Goal: Task Accomplishment & Management: Manage account settings

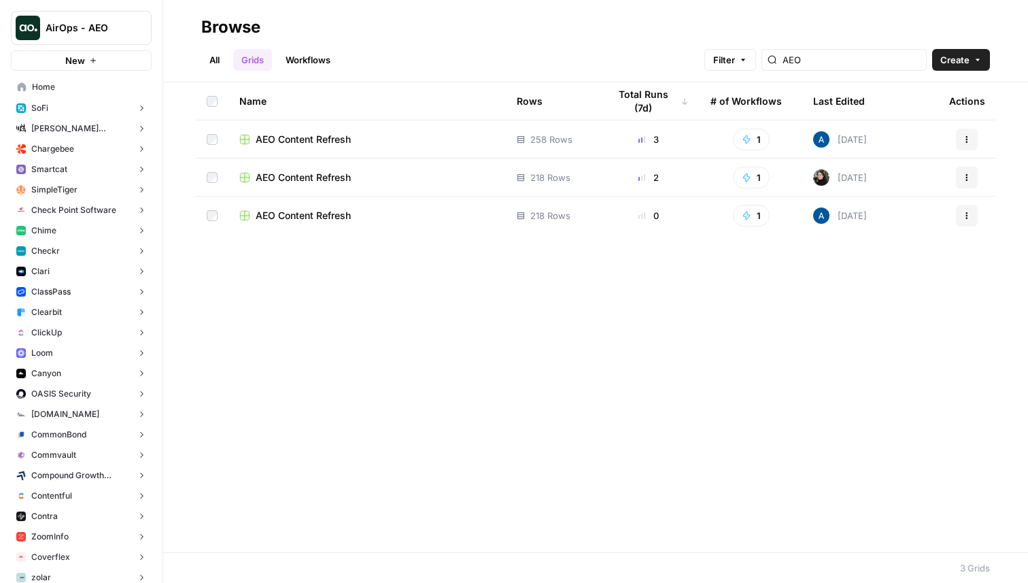
click at [269, 138] on span "AEO Content Refresh" at bounding box center [303, 140] width 95 height 14
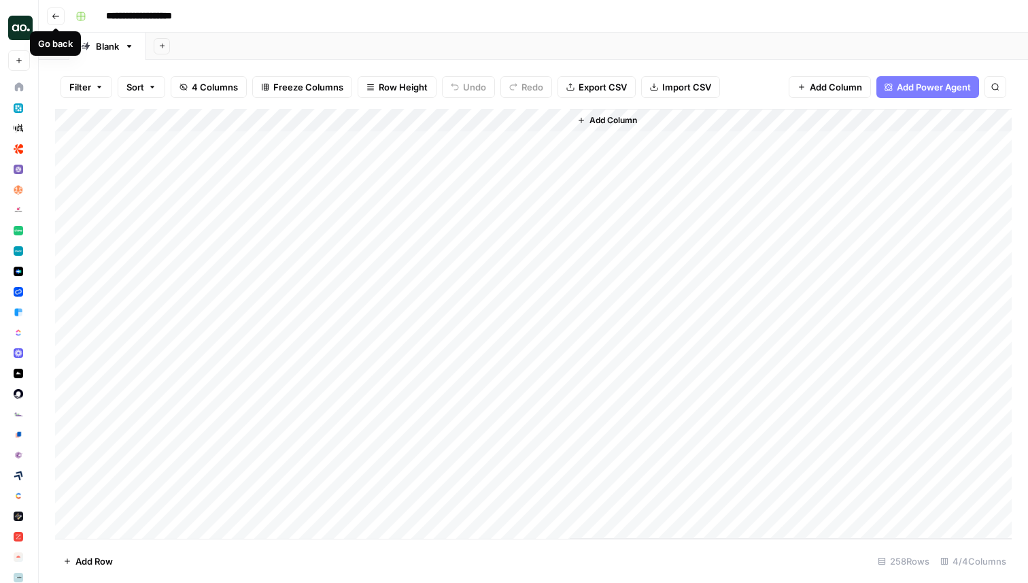
click at [52, 16] on icon "button" at bounding box center [56, 16] width 8 height 8
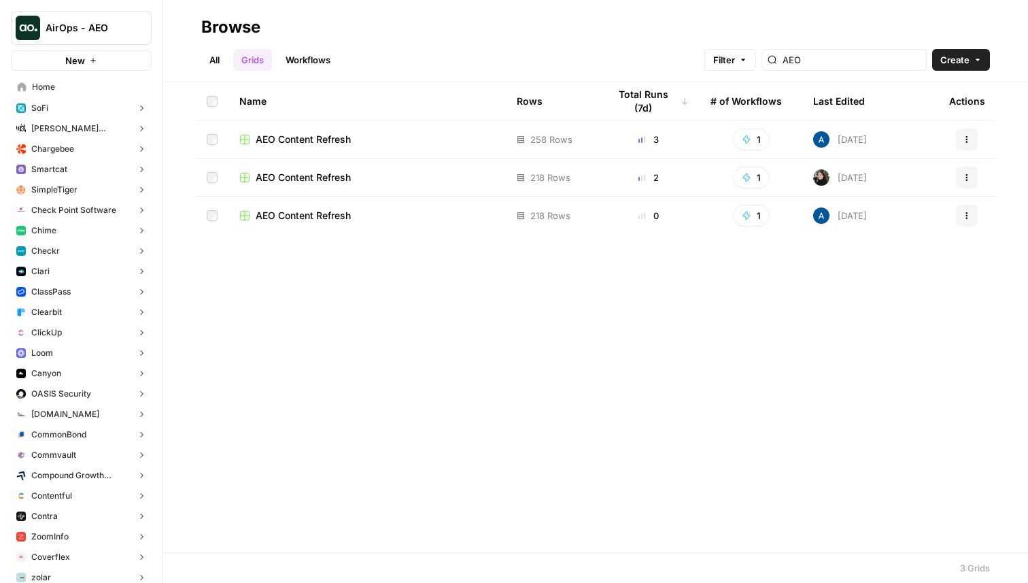
click at [321, 139] on span "AEO Content Refresh" at bounding box center [303, 140] width 95 height 14
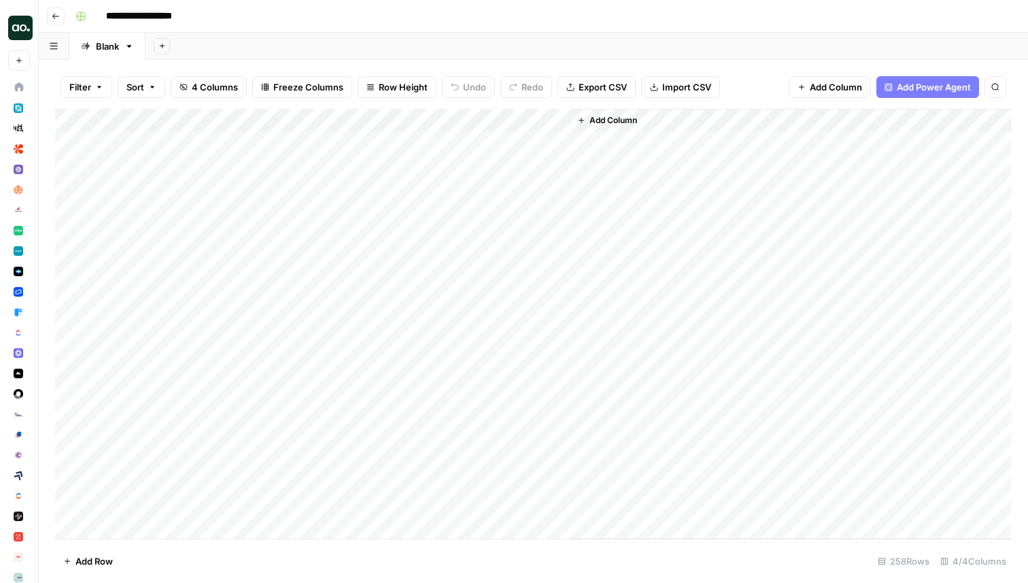
click at [53, 14] on icon "button" at bounding box center [56, 16] width 8 height 8
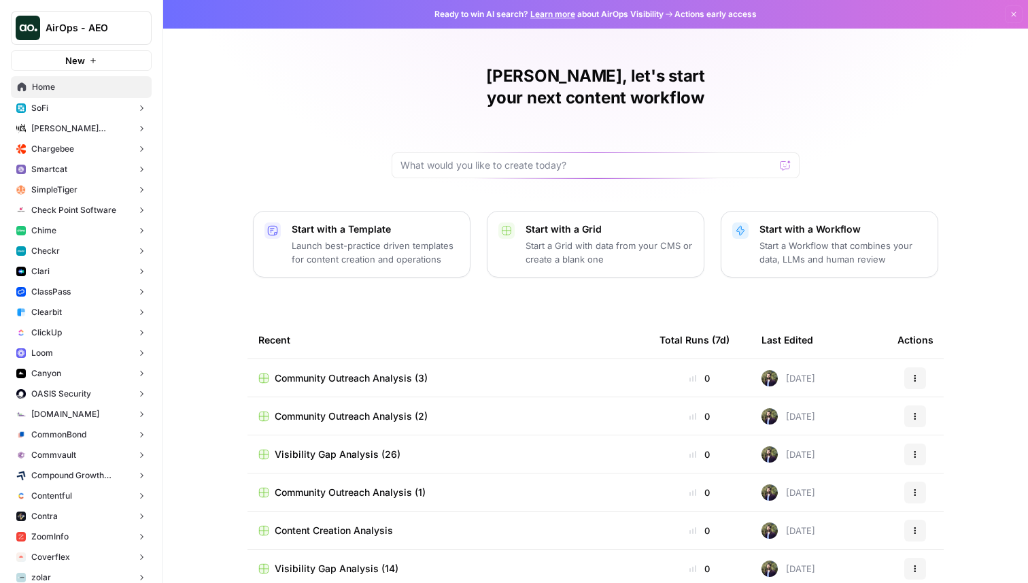
click at [92, 237] on button "Chime" at bounding box center [81, 230] width 141 height 20
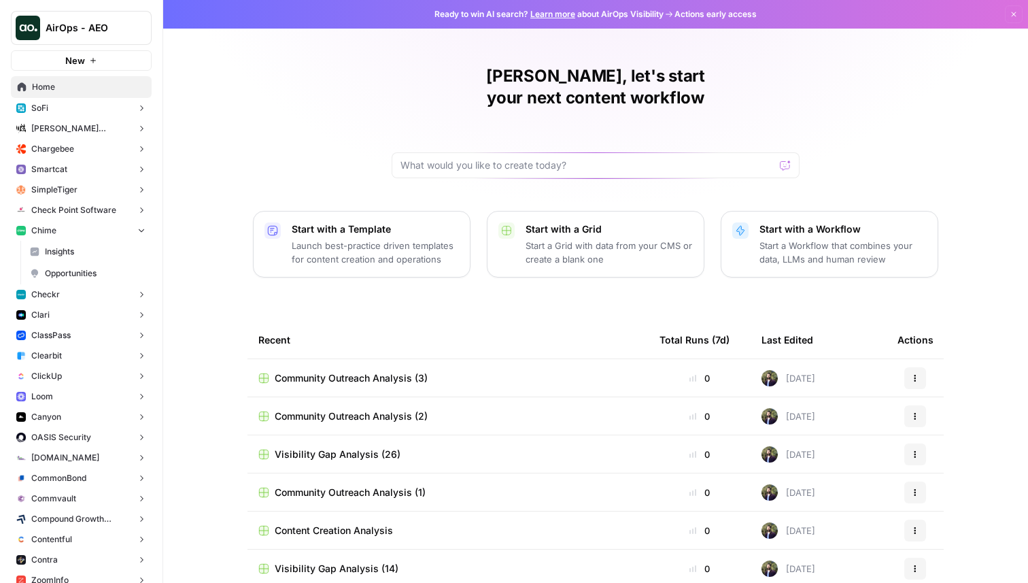
click at [94, 272] on span "Opportunities" at bounding box center [95, 273] width 101 height 12
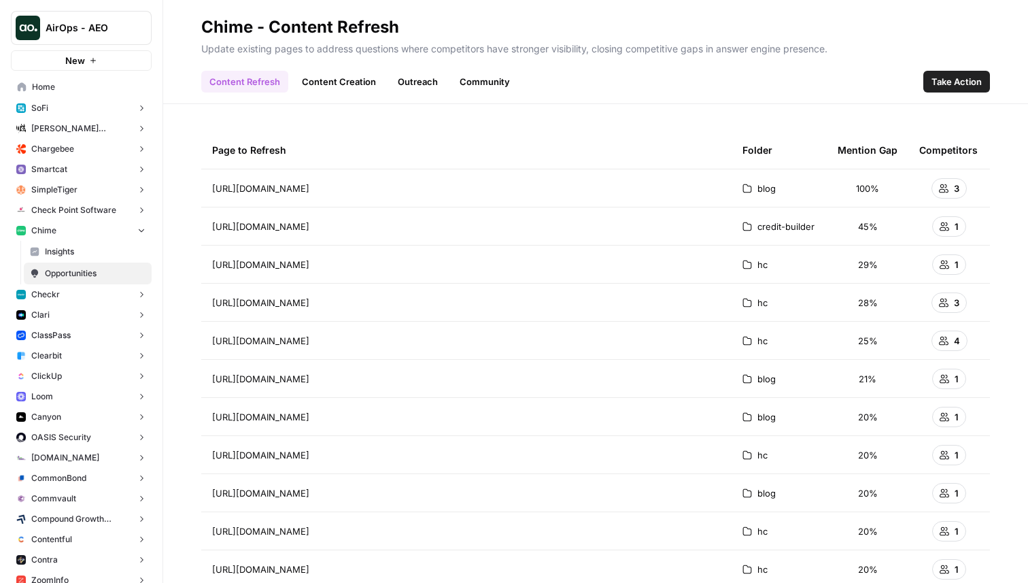
click at [343, 80] on link "Content Creation" at bounding box center [339, 82] width 90 height 22
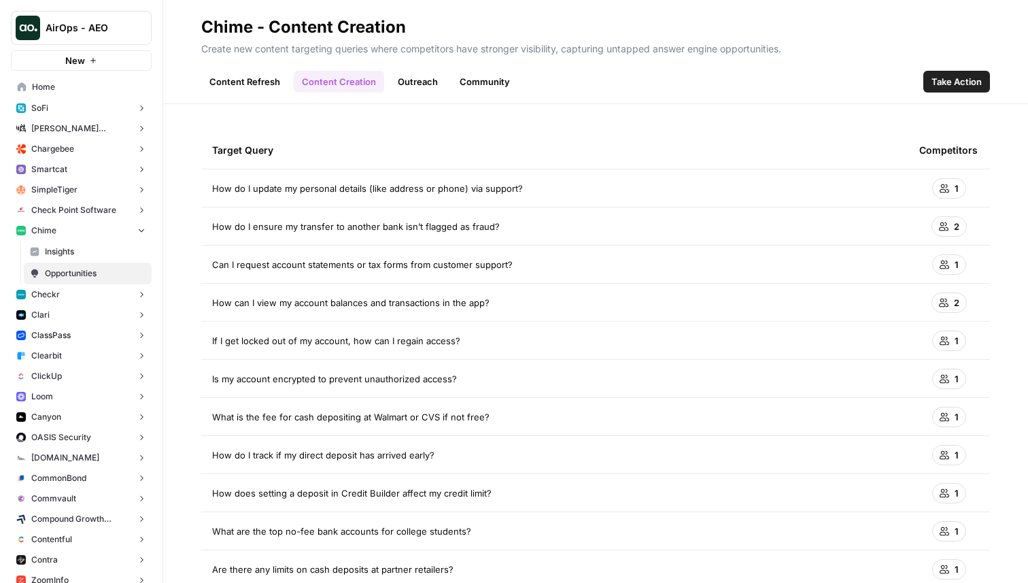
click at [428, 83] on link "Outreach" at bounding box center [418, 82] width 56 height 22
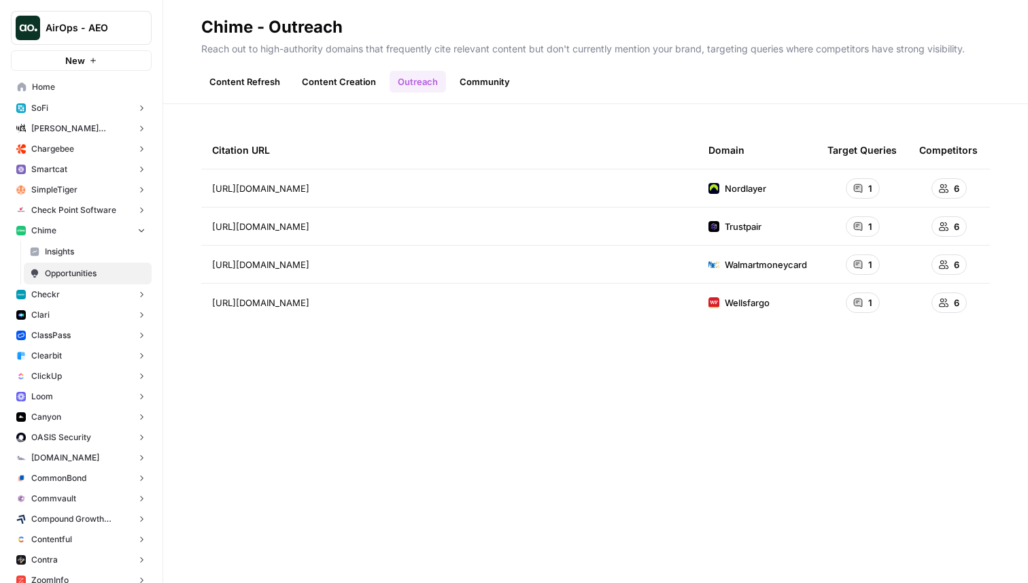
click at [483, 81] on link "Community" at bounding box center [484, 82] width 67 height 22
click at [421, 71] on link "Outreach" at bounding box center [418, 82] width 56 height 22
click at [498, 82] on link "Community" at bounding box center [484, 82] width 67 height 22
click at [415, 77] on link "Outreach" at bounding box center [418, 82] width 56 height 22
click at [492, 83] on link "Community" at bounding box center [484, 82] width 67 height 22
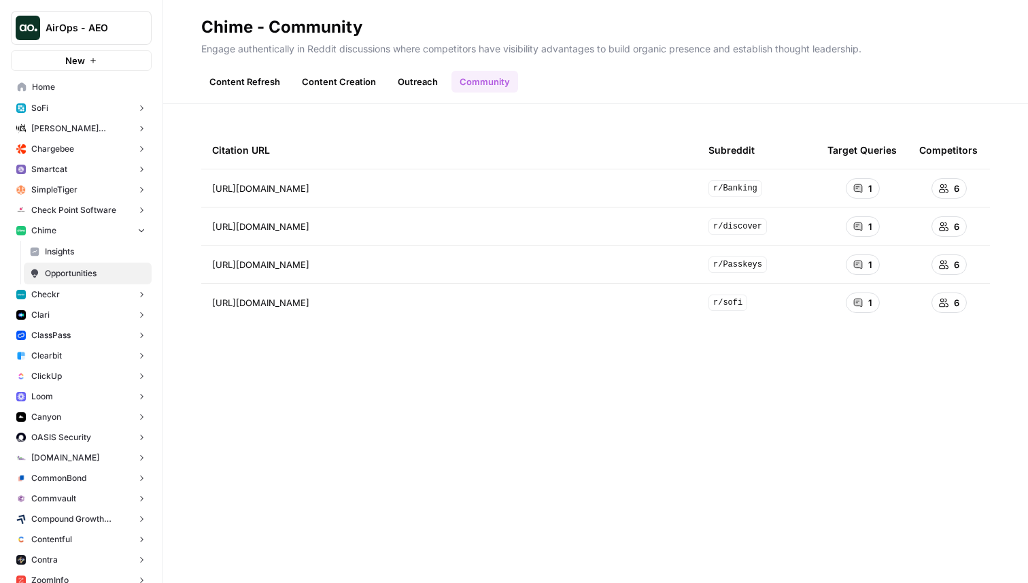
click at [407, 77] on link "Outreach" at bounding box center [418, 82] width 56 height 22
click at [492, 81] on link "Community" at bounding box center [484, 82] width 67 height 22
click at [418, 82] on link "Outreach" at bounding box center [418, 82] width 56 height 22
click at [500, 90] on link "Community" at bounding box center [484, 82] width 67 height 22
click at [419, 89] on link "Outreach" at bounding box center [418, 82] width 56 height 22
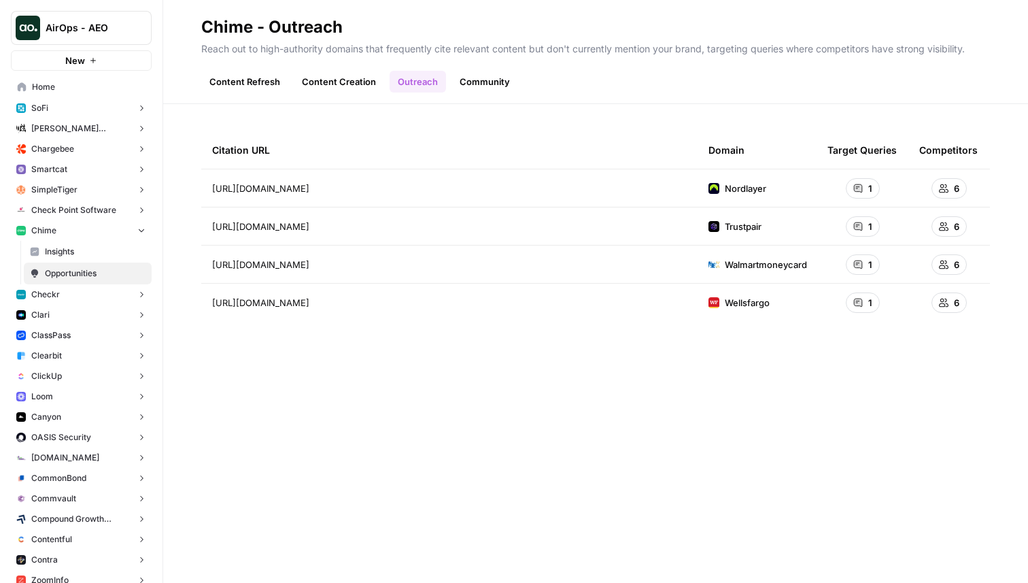
click at [357, 84] on link "Content Creation" at bounding box center [339, 82] width 90 height 22
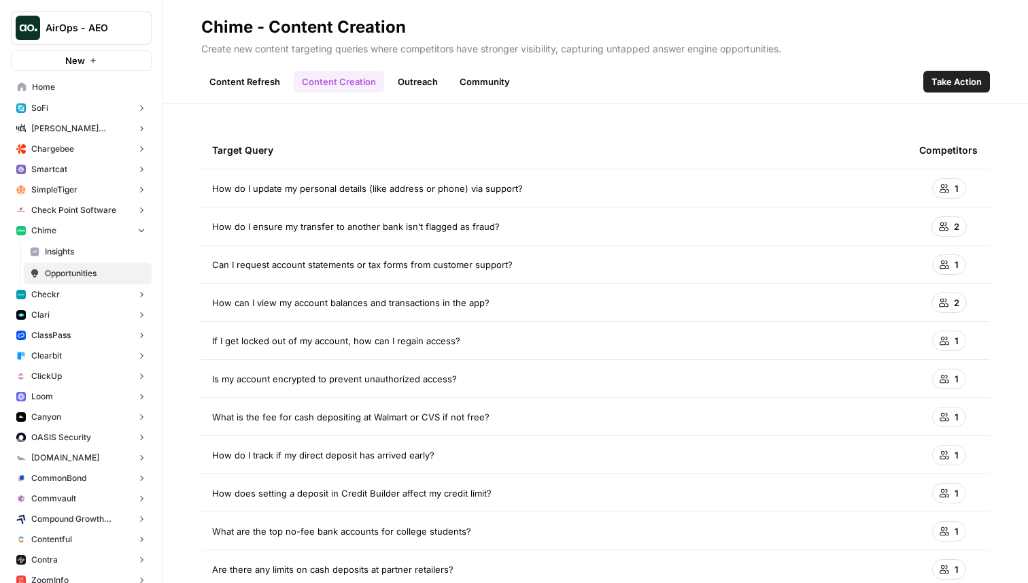
click at [286, 80] on link "Content Refresh" at bounding box center [244, 82] width 87 height 22
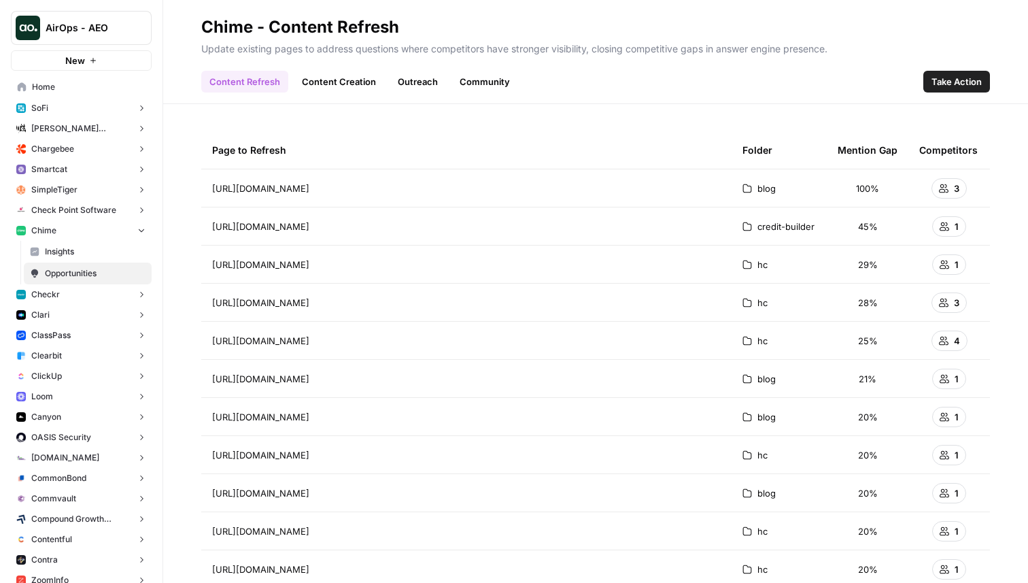
click at [327, 82] on link "Content Creation" at bounding box center [339, 82] width 90 height 22
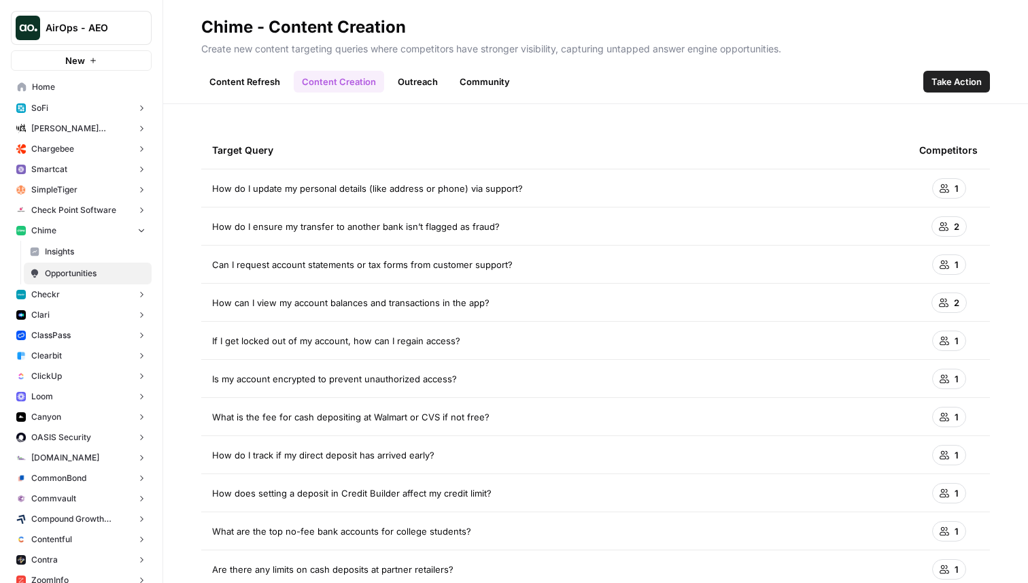
click at [390, 80] on link "Outreach" at bounding box center [418, 82] width 56 height 22
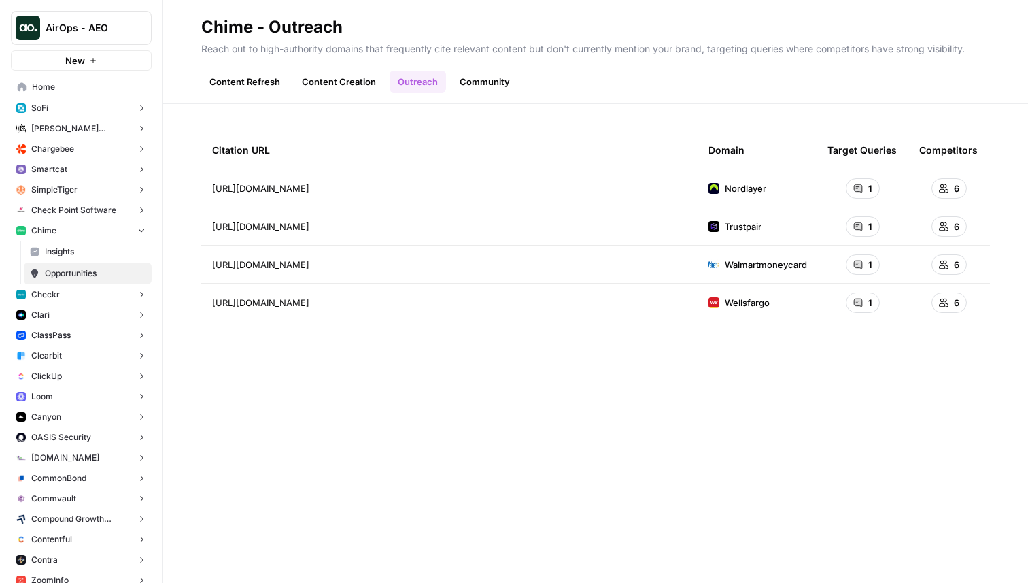
click at [338, 80] on link "Content Creation" at bounding box center [339, 82] width 90 height 22
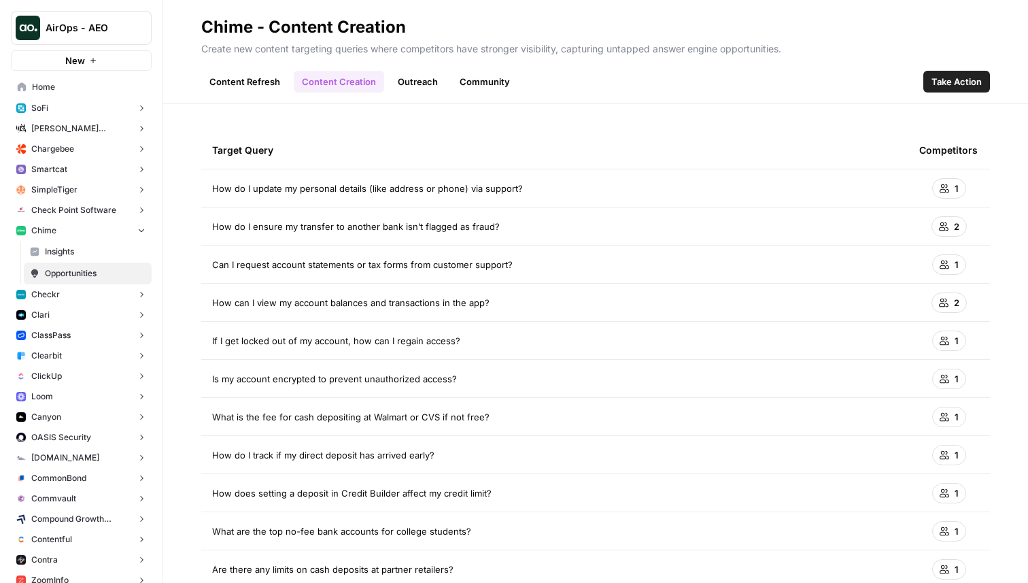
click at [949, 87] on span "Take Action" at bounding box center [956, 82] width 50 height 14
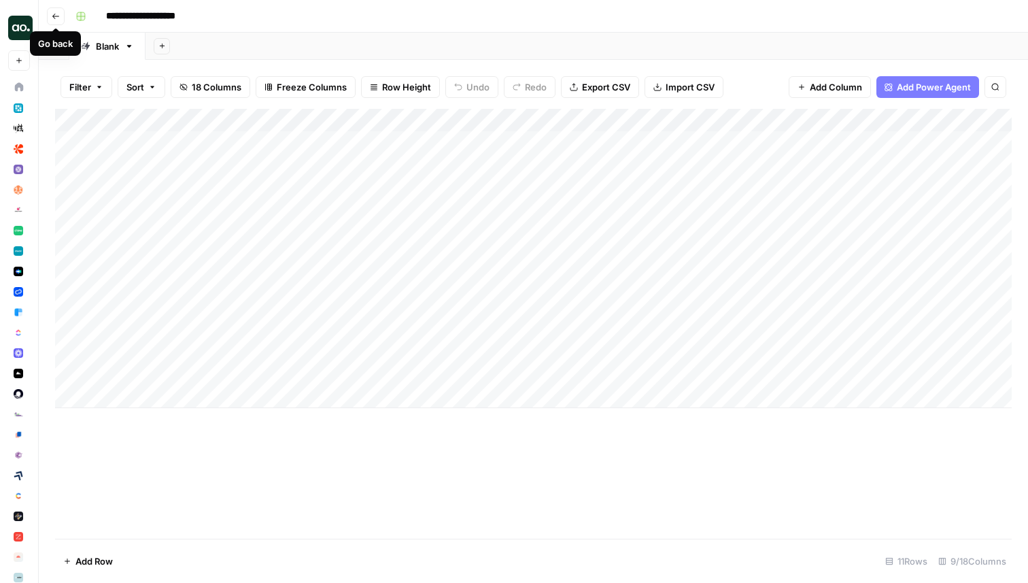
click at [58, 18] on icon "button" at bounding box center [56, 16] width 8 height 8
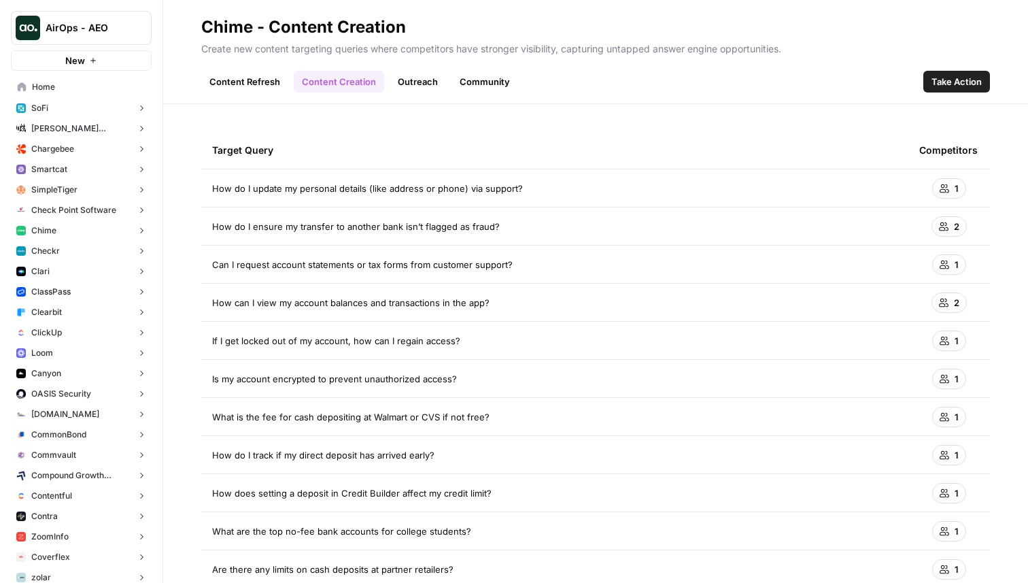
click at [959, 77] on span "Take Action" at bounding box center [956, 82] width 50 height 14
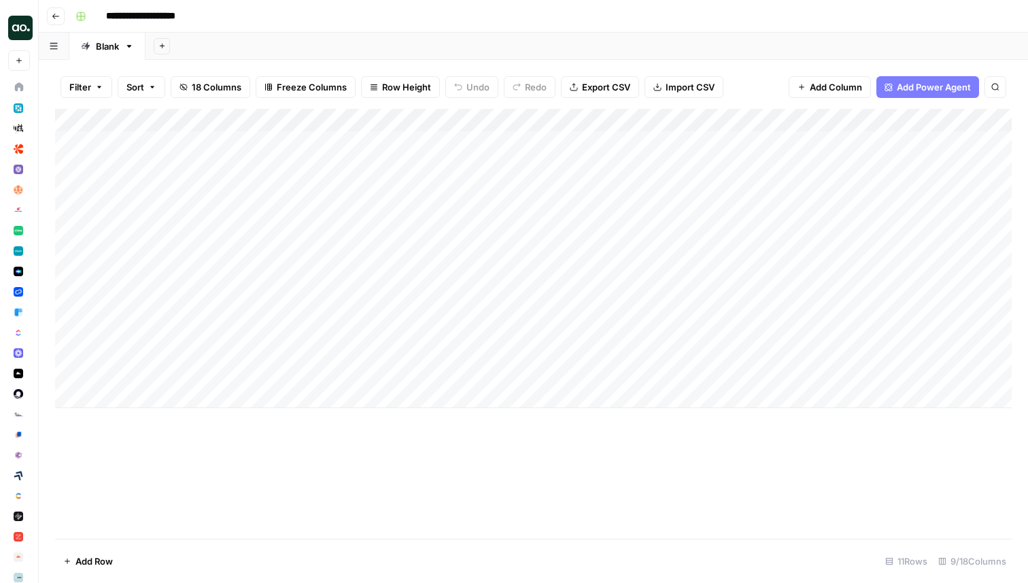
click at [52, 14] on icon "button" at bounding box center [56, 16] width 8 height 8
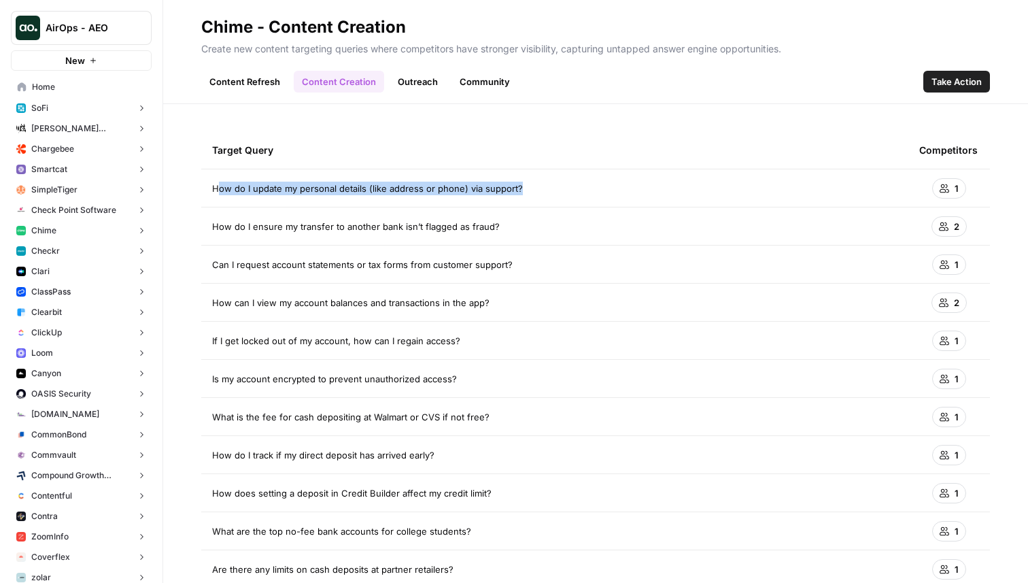
drag, startPoint x: 219, startPoint y: 188, endPoint x: 534, endPoint y: 199, distance: 315.6
click at [534, 199] on td "How do I update my personal details (like address or phone) via support?" at bounding box center [554, 187] width 707 height 37
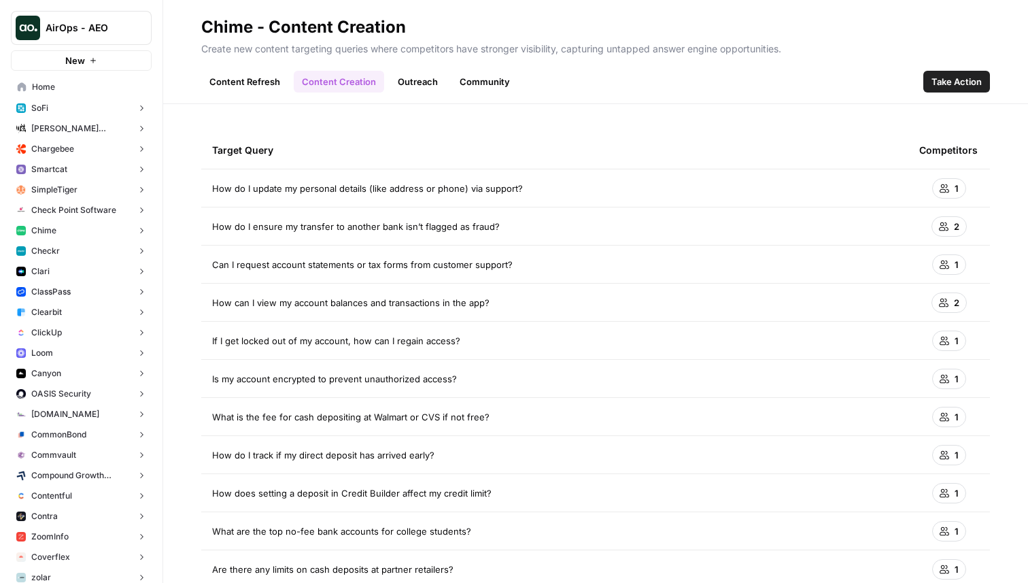
click at [483, 183] on span "How do I update my personal details (like address or phone) via support?" at bounding box center [367, 189] width 311 height 14
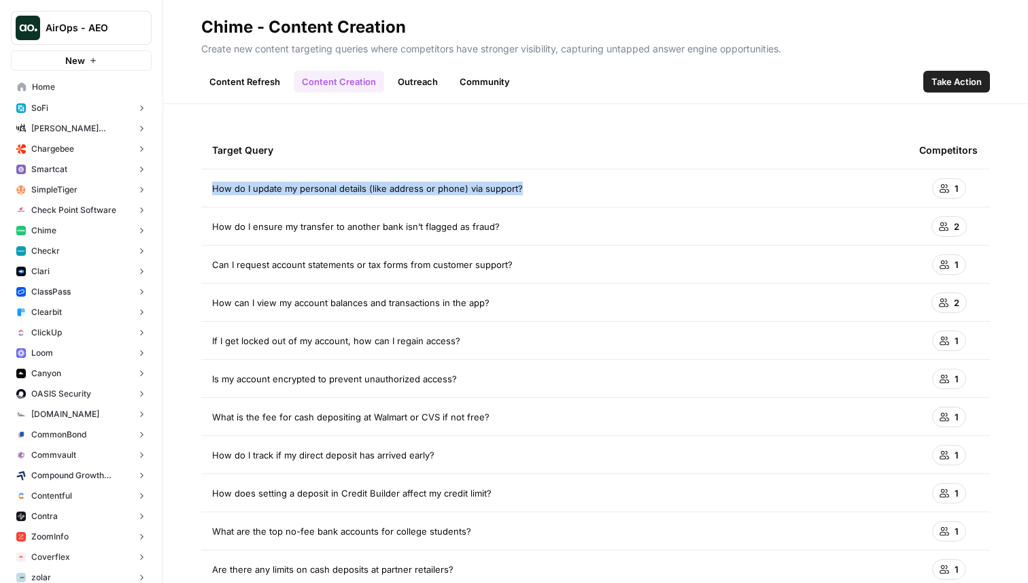
click at [483, 183] on span "How do I update my personal details (like address or phone) via support?" at bounding box center [367, 189] width 311 height 14
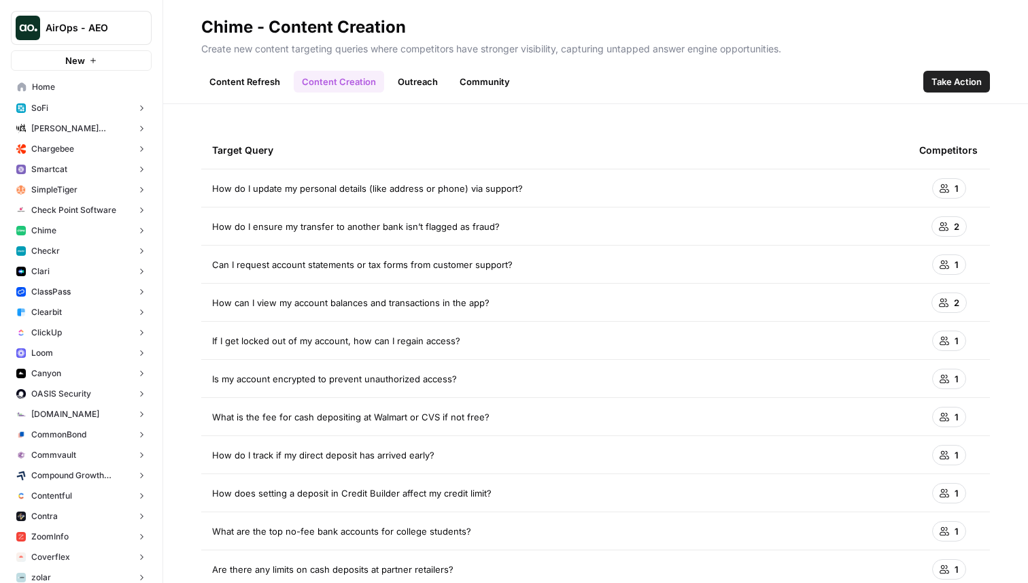
click at [483, 183] on span "How do I update my personal details (like address or phone) via support?" at bounding box center [367, 189] width 311 height 14
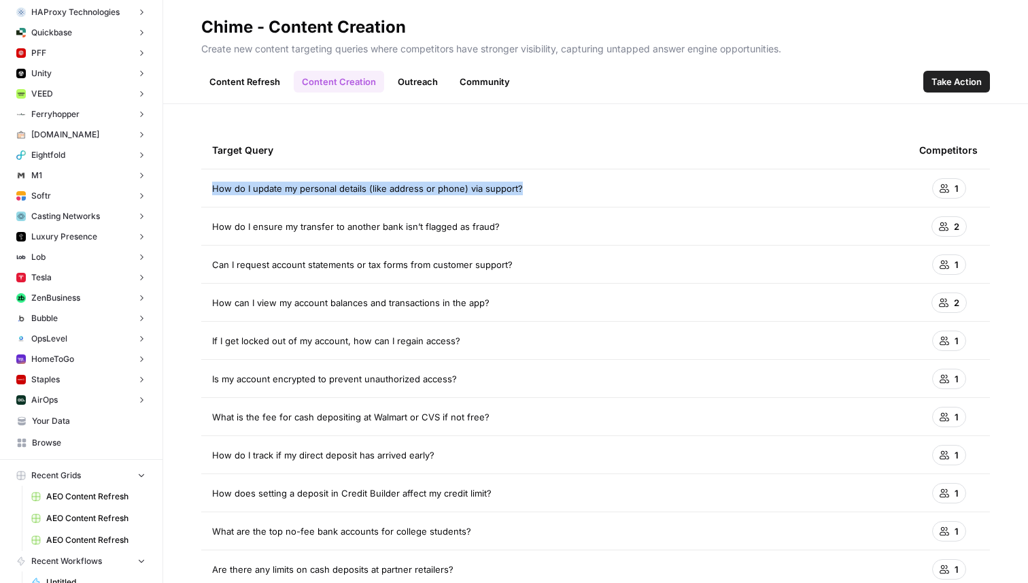
scroll to position [4958, 0]
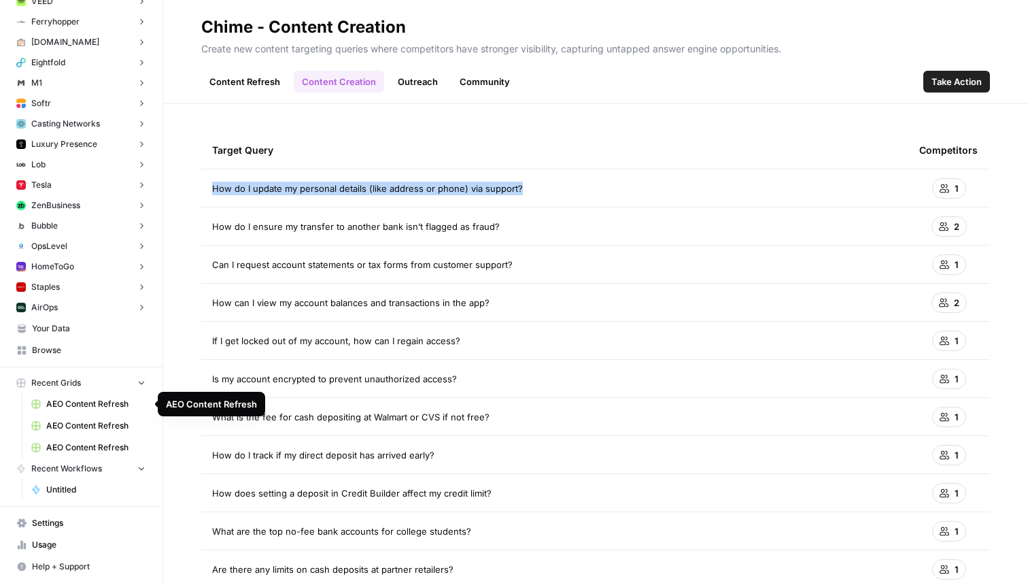
click at [73, 373] on button "Recent Grids" at bounding box center [81, 383] width 141 height 20
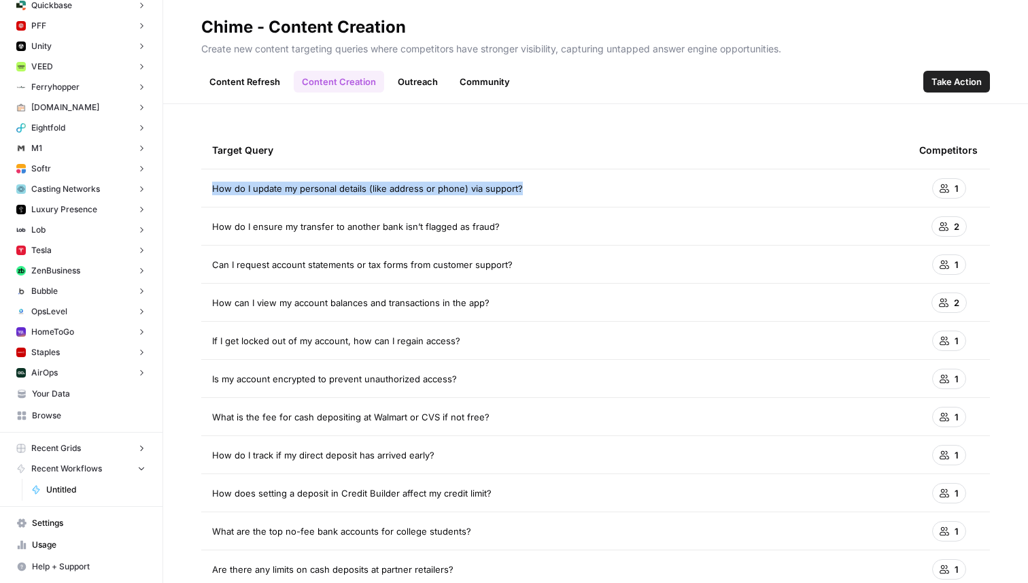
scroll to position [4893, 0]
click at [73, 414] on span "Browse" at bounding box center [89, 415] width 114 height 12
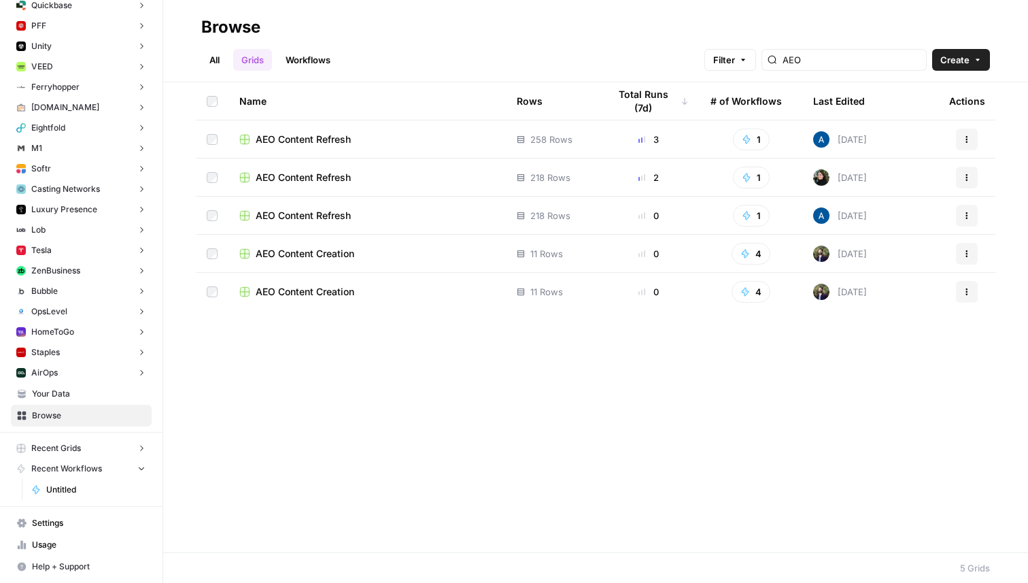
click at [216, 259] on td at bounding box center [212, 253] width 33 height 37
click at [967, 247] on button "Actions" at bounding box center [967, 254] width 22 height 22
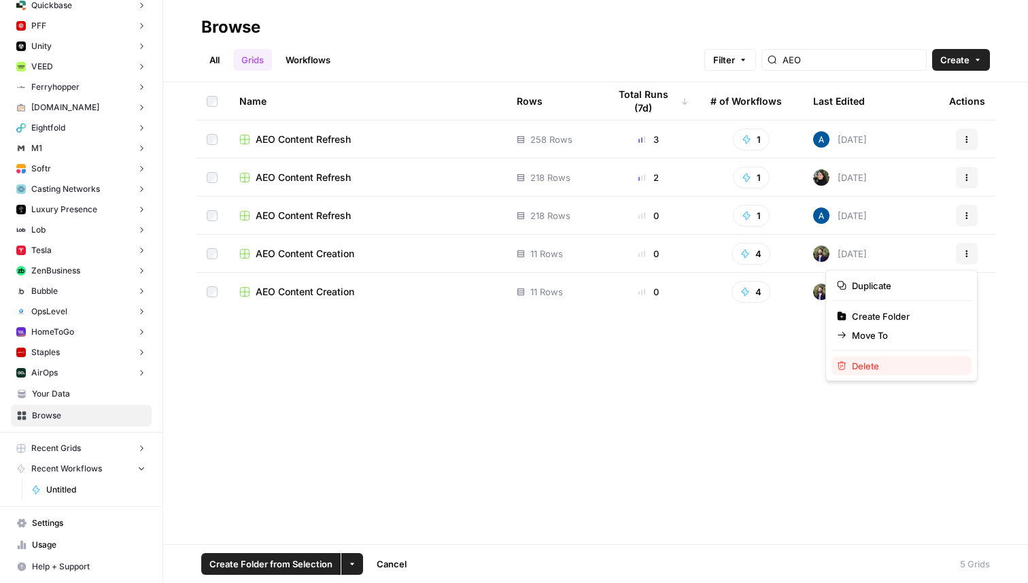
click at [906, 364] on span "Delete" at bounding box center [906, 366] width 109 height 14
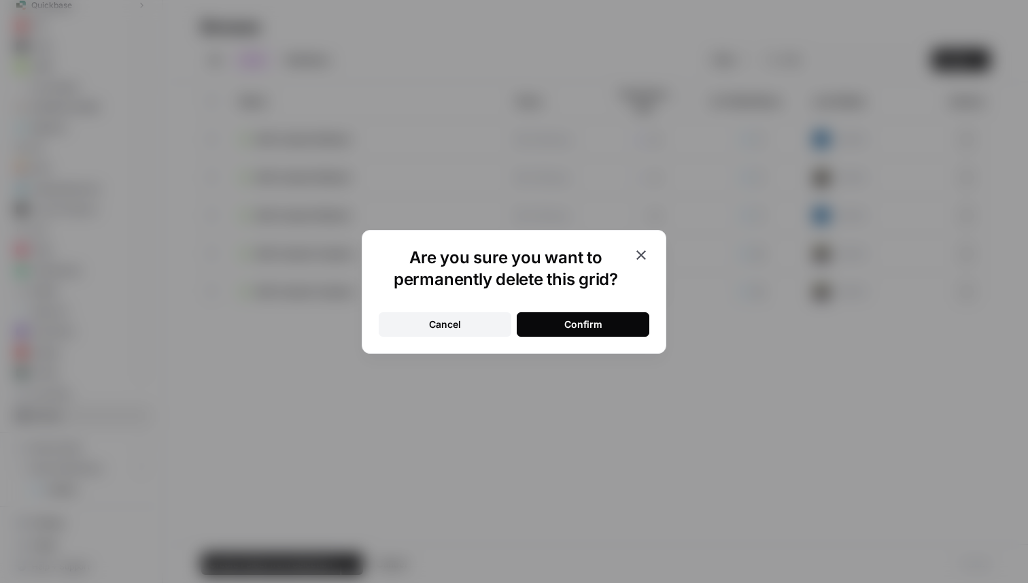
click at [599, 322] on div "Confirm" at bounding box center [583, 324] width 38 height 14
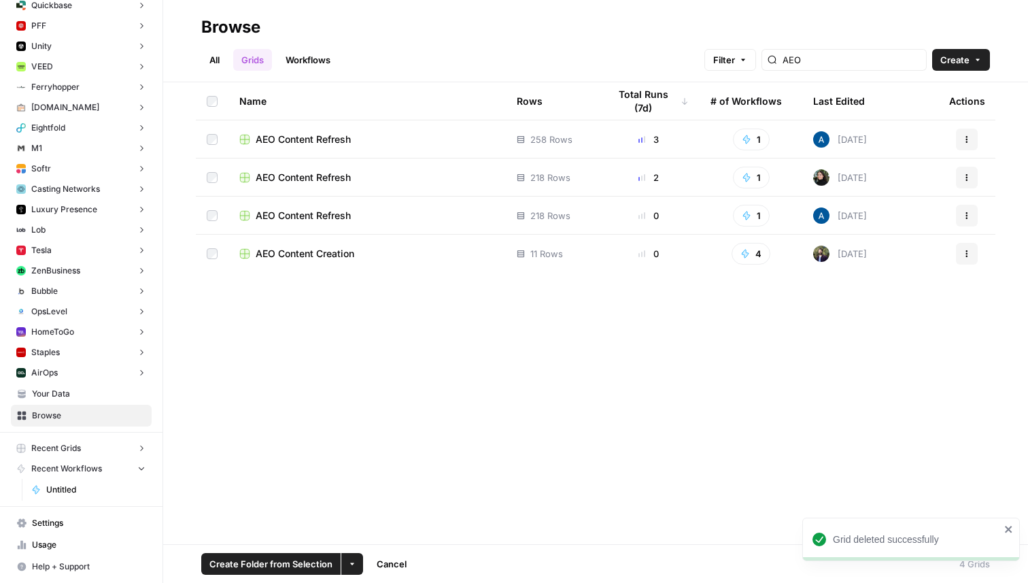
click at [967, 253] on icon "button" at bounding box center [967, 253] width 8 height 8
click at [917, 364] on span "Delete" at bounding box center [906, 366] width 109 height 14
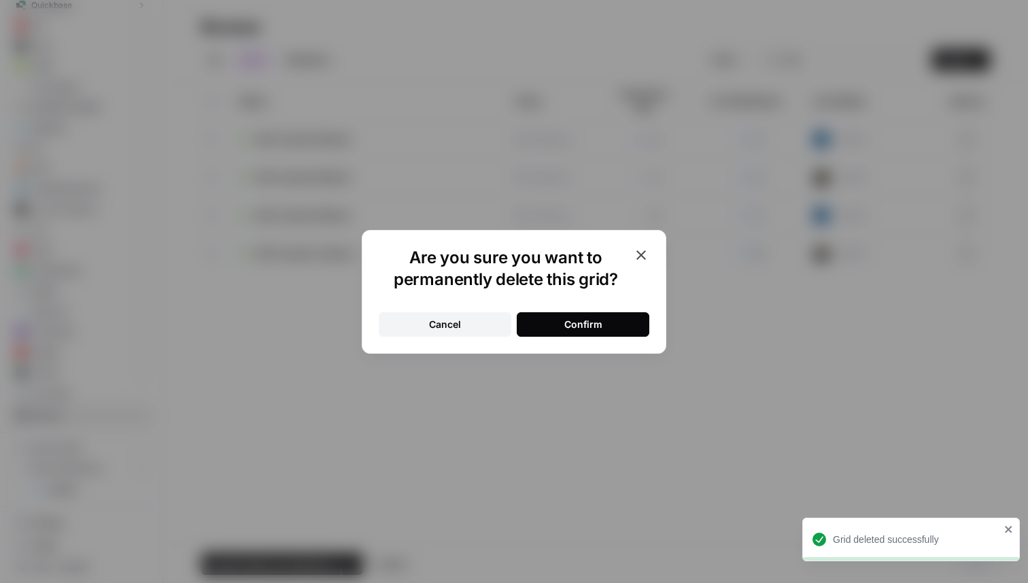
click at [616, 319] on button "Confirm" at bounding box center [583, 324] width 133 height 24
